Goal: Browse casually

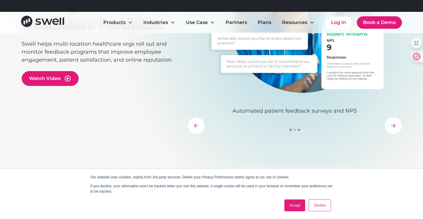
scroll to position [148, 0]
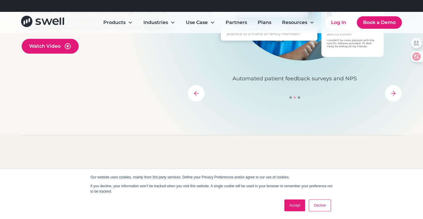
click at [300, 211] on link "Accept" at bounding box center [294, 206] width 21 height 12
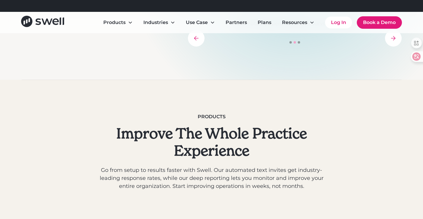
scroll to position [267, 0]
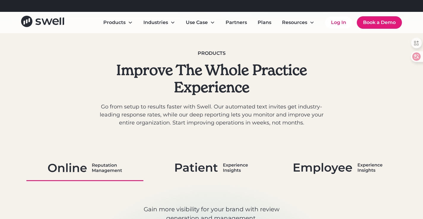
click at [162, 114] on p "Go from setup to results faster with Swell. Our automated text invites get indu…" at bounding box center [212, 115] width 228 height 24
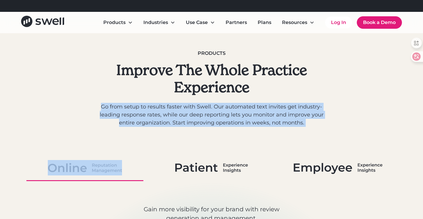
click at [162, 114] on p "Go from setup to results faster with Swell. Our automated text invites get indu…" at bounding box center [212, 115] width 228 height 24
click at [162, 113] on p "Go from setup to results faster with Swell. Our automated text invites get indu…" at bounding box center [212, 115] width 228 height 24
click at [162, 112] on p "Go from setup to results faster with Swell. Our automated text invites get indu…" at bounding box center [212, 115] width 228 height 24
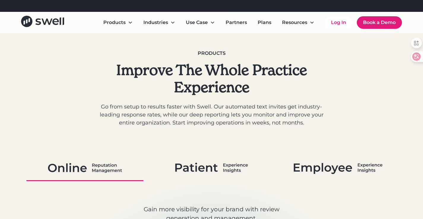
click at [157, 104] on p "Go from setup to results faster with Swell. Our automated text invites get indu…" at bounding box center [212, 115] width 228 height 24
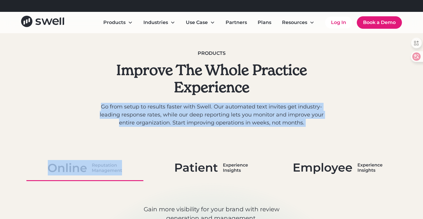
click at [157, 104] on p "Go from setup to results faster with Swell. Our automated text invites get indu…" at bounding box center [212, 115] width 228 height 24
click at [141, 110] on p "Go from setup to results faster with Swell. Our automated text invites get indu…" at bounding box center [212, 115] width 228 height 24
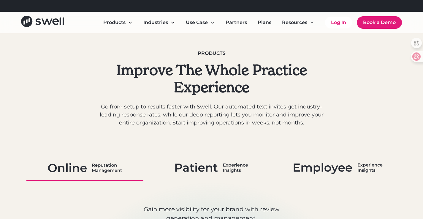
click at [143, 110] on p "Go from setup to results faster with Swell. Our automated text invites get indu…" at bounding box center [212, 115] width 228 height 24
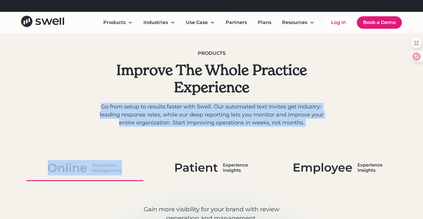
click at [143, 110] on p "Go from setup to results faster with Swell. Our automated text invites get indu…" at bounding box center [212, 115] width 228 height 24
click at [143, 108] on p "Go from setup to results faster with Swell. Our automated text invites get indu…" at bounding box center [212, 115] width 228 height 24
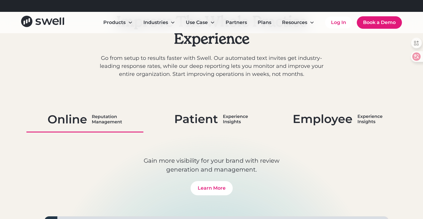
scroll to position [297, 0]
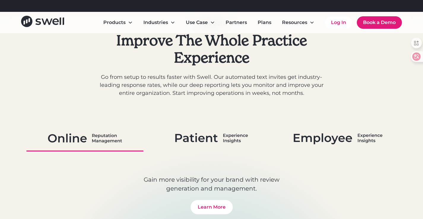
click at [143, 75] on p "Go from setup to results faster with Swell. Our automated text invites get indu…" at bounding box center [212, 85] width 228 height 24
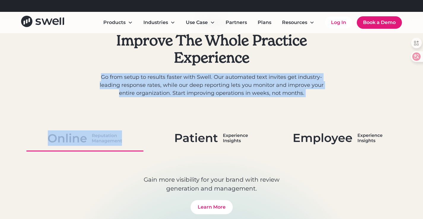
click at [143, 75] on p "Go from setup to results faster with Swell. Our automated text invites get indu…" at bounding box center [212, 85] width 228 height 24
